Goal: Navigation & Orientation: Find specific page/section

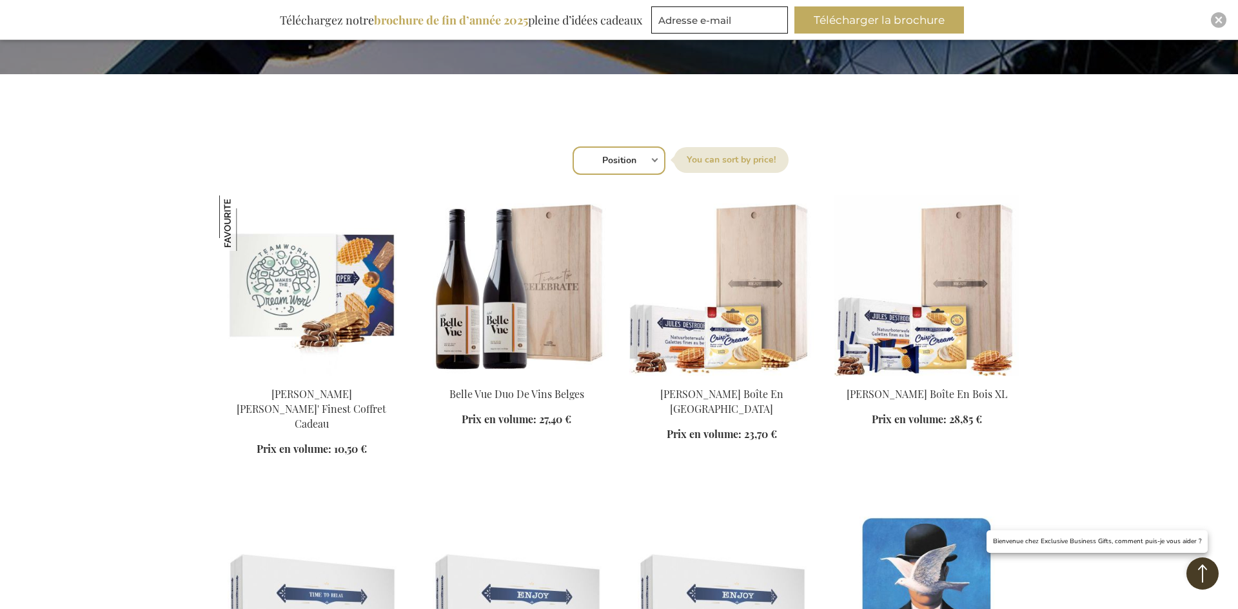
scroll to position [387, 0]
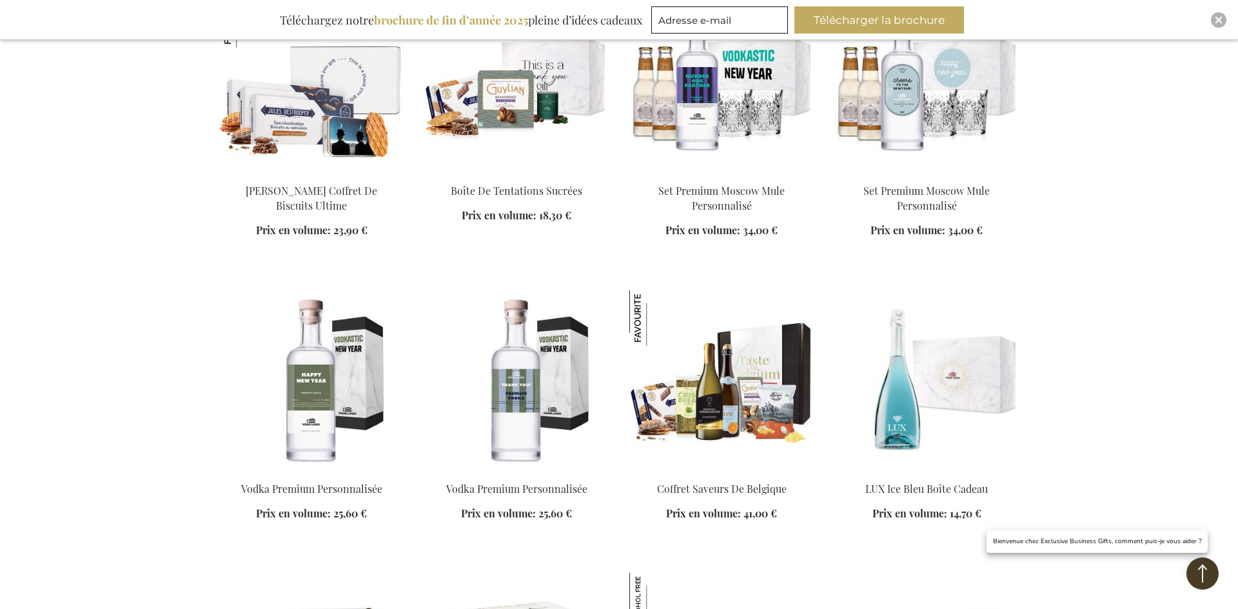
scroll to position [1935, 0]
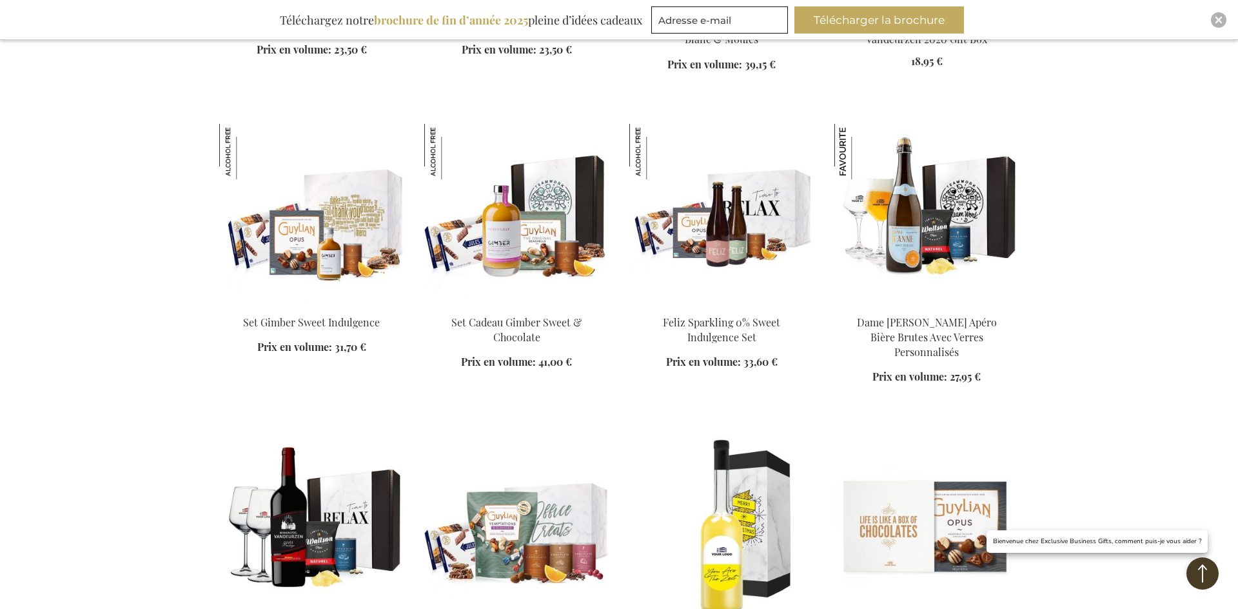
scroll to position [3289, 0]
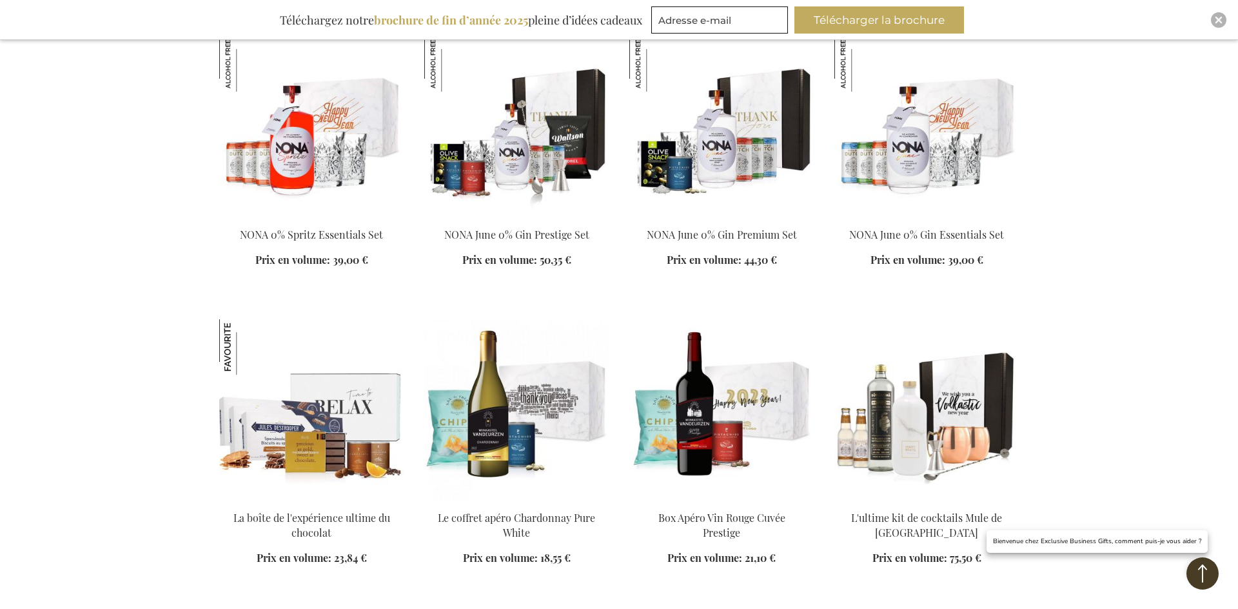
scroll to position [4386, 0]
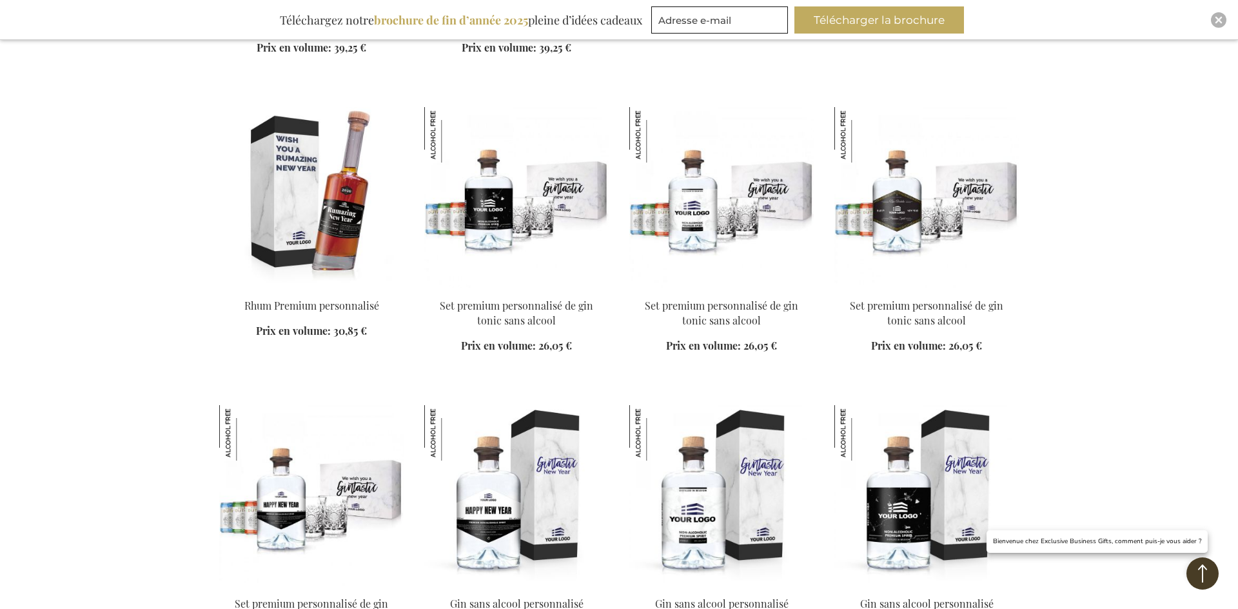
scroll to position [6449, 0]
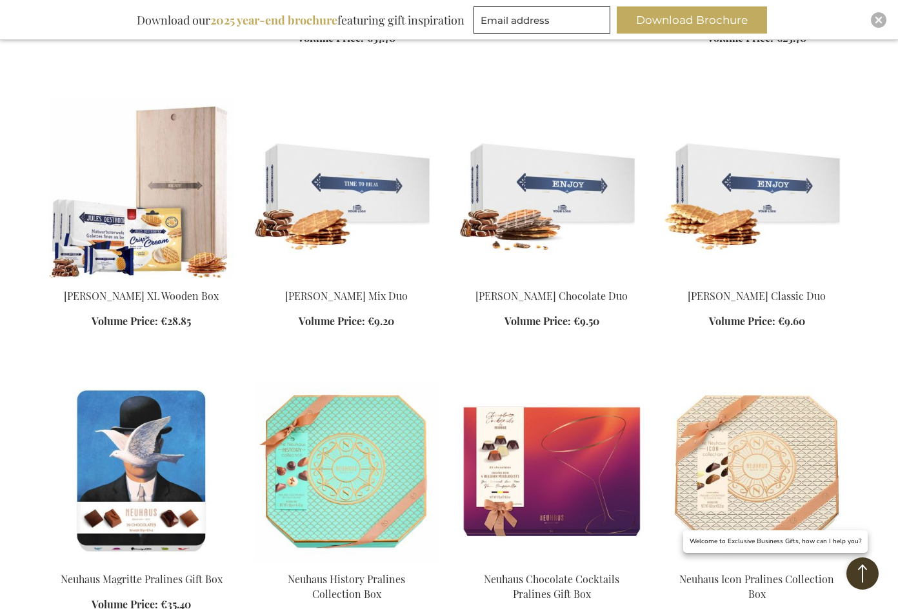
scroll to position [838, 0]
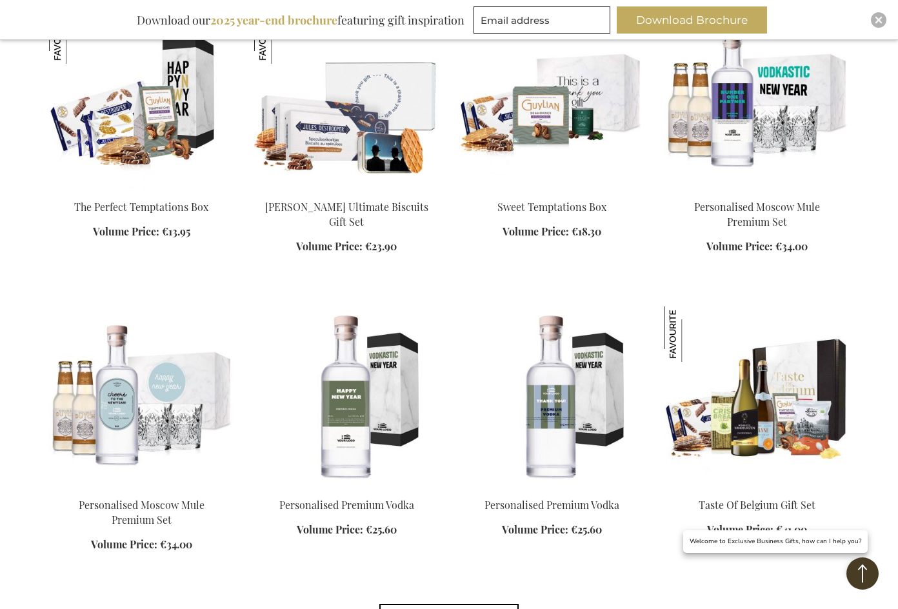
scroll to position [1870, 0]
